Goal: Task Accomplishment & Management: Manage account settings

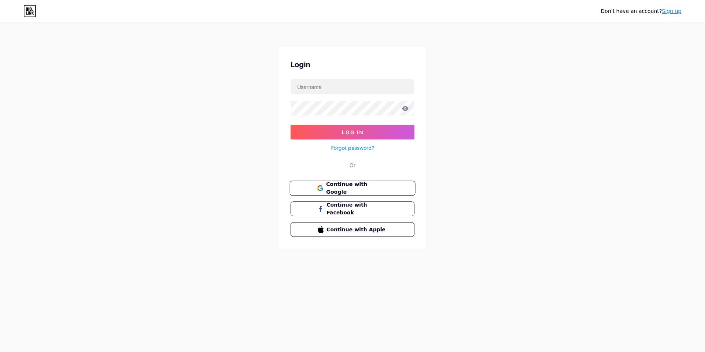
click at [359, 190] on span "Continue with Google" at bounding box center [357, 188] width 62 height 16
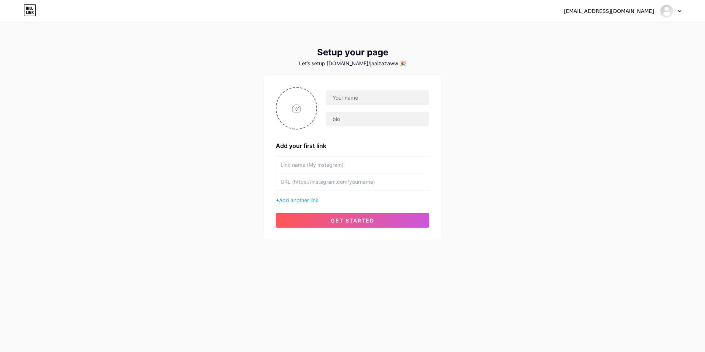
click at [678, 13] on div at bounding box center [670, 10] width 21 height 13
click at [601, 54] on li "Logout" at bounding box center [635, 50] width 91 height 20
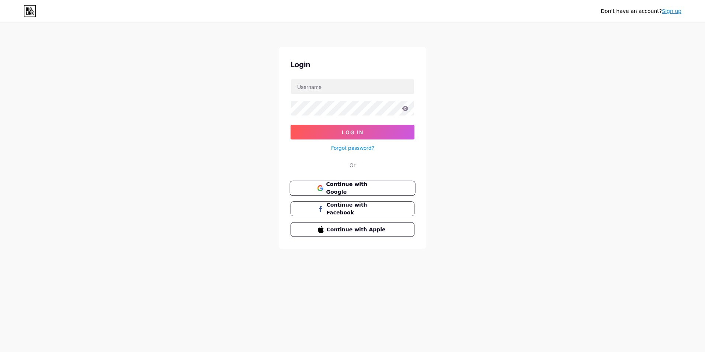
click at [363, 184] on span "Continue with Google" at bounding box center [357, 188] width 62 height 16
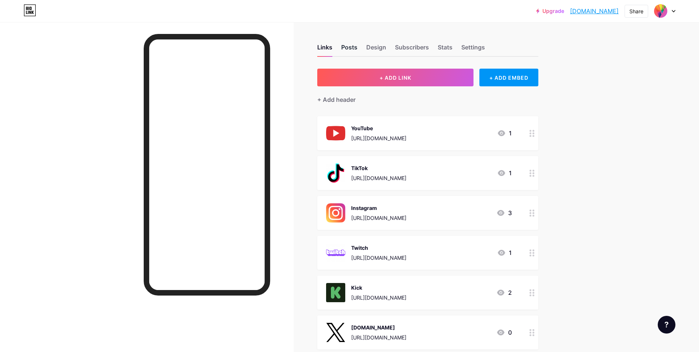
click at [354, 48] on div "Posts" at bounding box center [349, 49] width 16 height 13
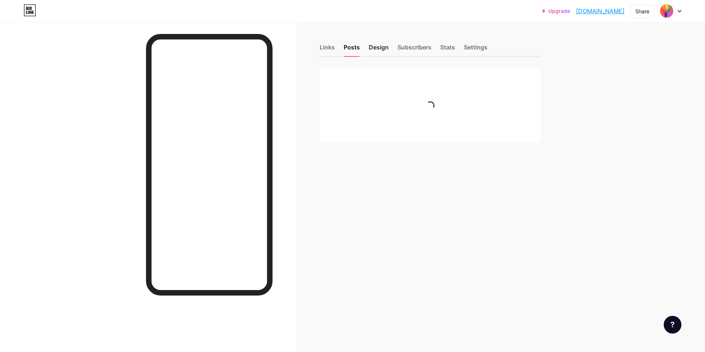
click at [376, 47] on div "Design" at bounding box center [379, 49] width 20 height 13
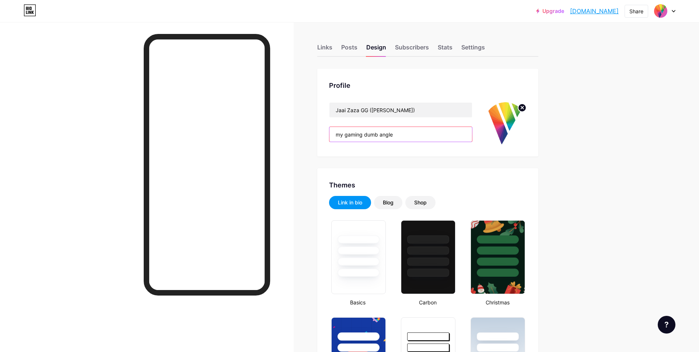
drag, startPoint x: 417, startPoint y: 131, endPoint x: 297, endPoint y: 124, distance: 120.8
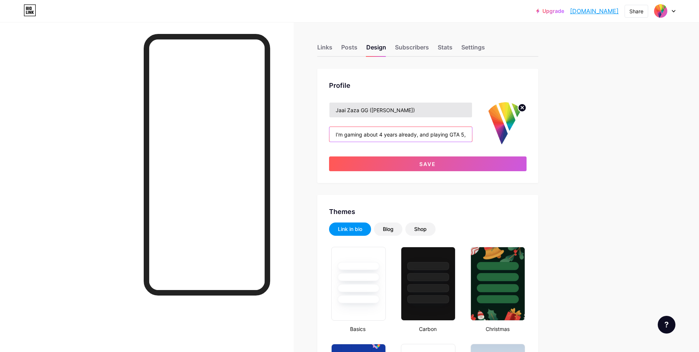
type input "I'm gaming about 4 years already, and playing GTA 5, Rocket League, Battlefield…"
drag, startPoint x: 393, startPoint y: 107, endPoint x: 361, endPoint y: 105, distance: 32.2
click at [361, 105] on input "Jaai Zaza GG (Hrach)" at bounding box center [401, 109] width 143 height 15
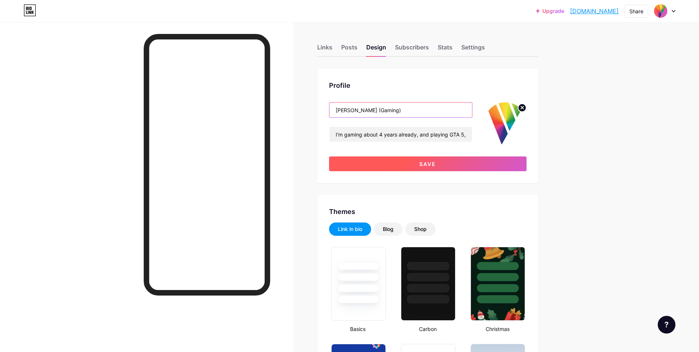
type input "Jaai Zaza (Gaming)"
click at [434, 164] on span "Save" at bounding box center [428, 164] width 17 height 6
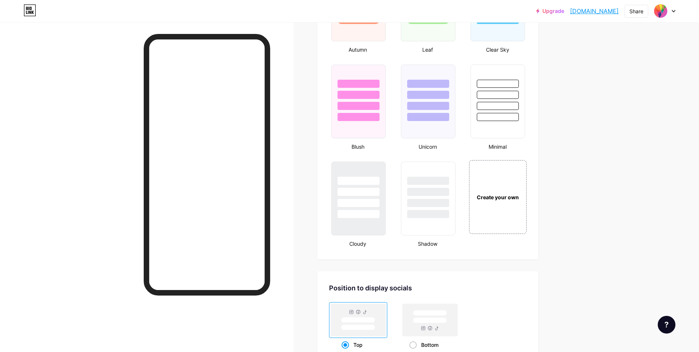
scroll to position [903, 0]
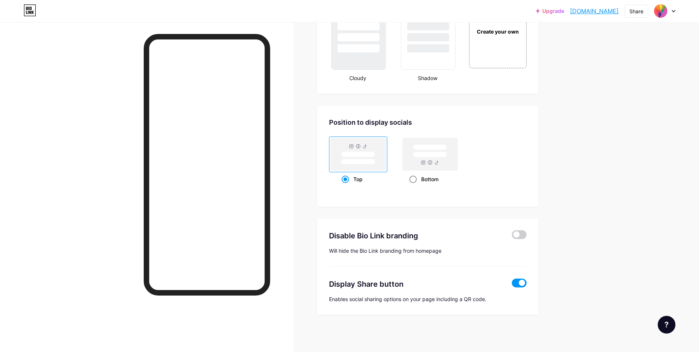
click at [434, 157] on rect at bounding box center [430, 155] width 34 height 6
click at [414, 186] on input "Bottom" at bounding box center [412, 188] width 5 height 5
radio input "true"
click at [363, 150] on rect at bounding box center [358, 154] width 55 height 32
click at [347, 186] on input "Top" at bounding box center [344, 188] width 5 height 5
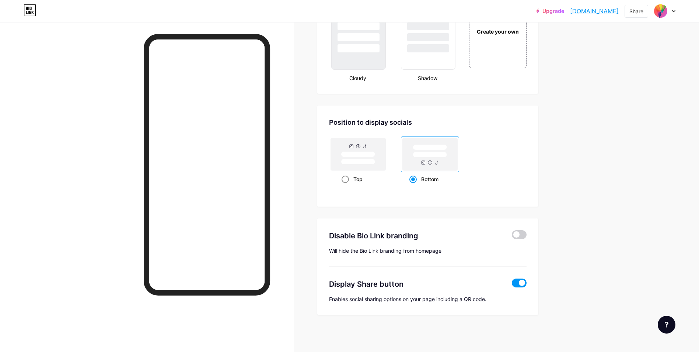
radio input "true"
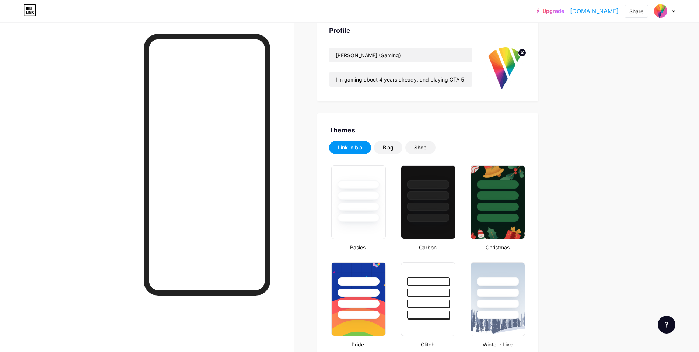
scroll to position [0, 0]
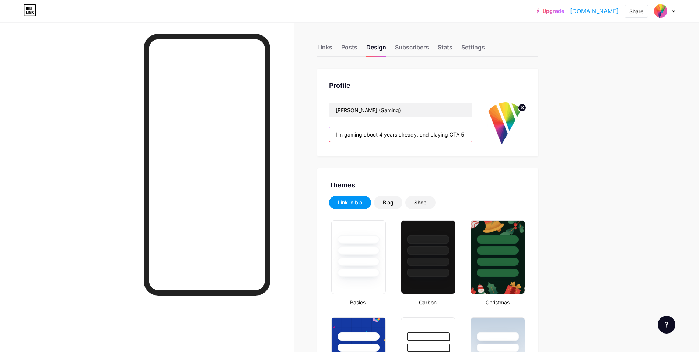
drag, startPoint x: 430, startPoint y: 132, endPoint x: 418, endPoint y: 133, distance: 12.2
click at [418, 133] on input "I'm gaming about 4 years already, and playing GTA 5, Rocket League, Battlefield…" at bounding box center [401, 134] width 143 height 15
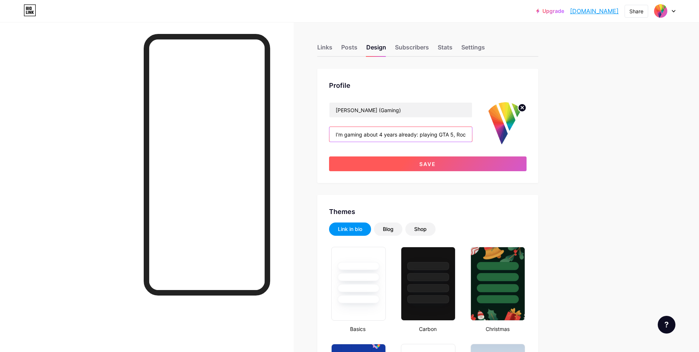
type input "I'm gaming about 4 years already: playing GTA 5, Rocket League, Battlefield 204…"
click at [442, 163] on button "Save" at bounding box center [428, 163] width 198 height 15
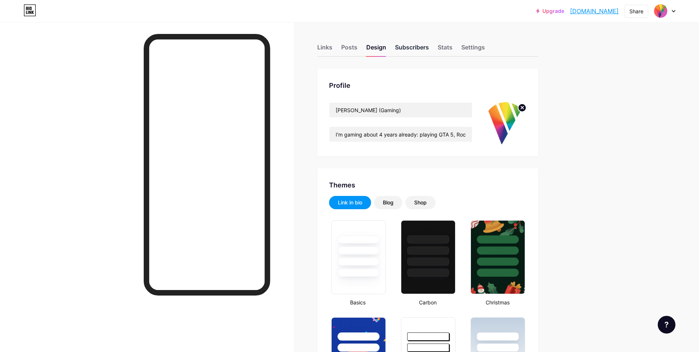
click at [414, 45] on div "Subscribers" at bounding box center [412, 49] width 34 height 13
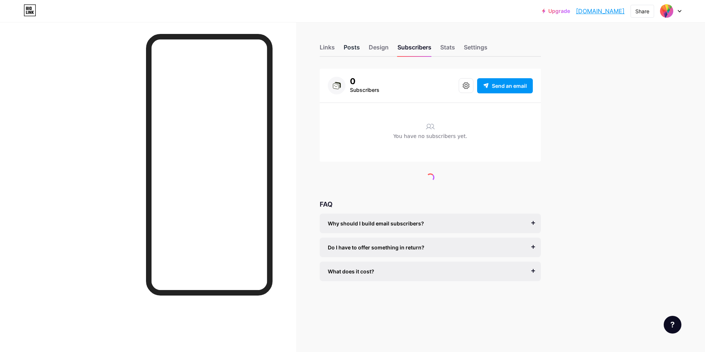
click at [353, 46] on div "Posts" at bounding box center [352, 49] width 16 height 13
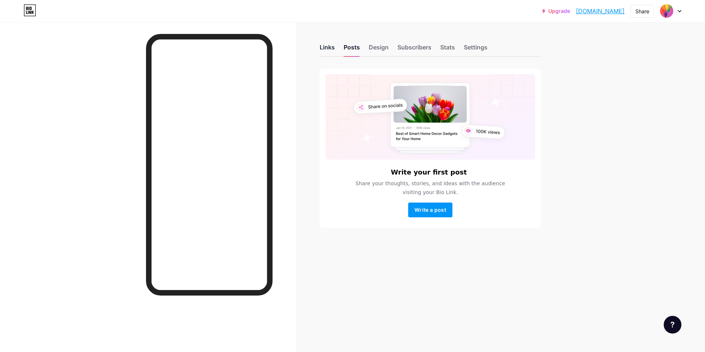
click at [327, 47] on div "Links" at bounding box center [327, 49] width 15 height 13
